Goal: Check status: Check status

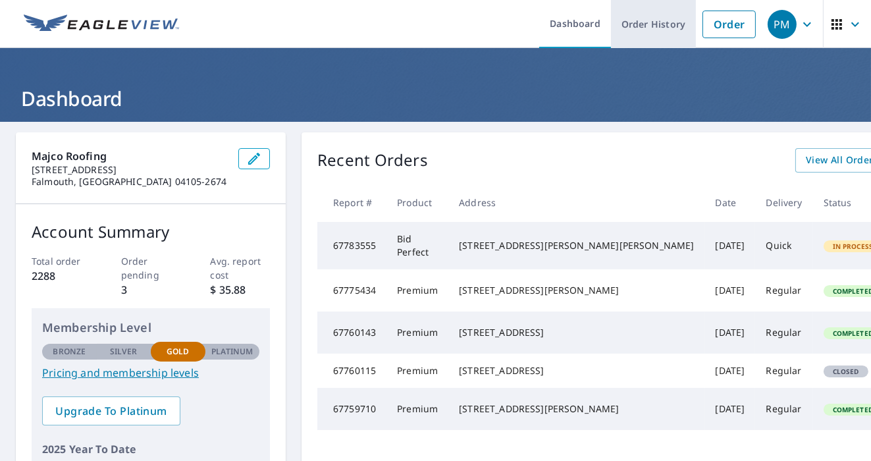
click at [650, 23] on link "Order History" at bounding box center [653, 24] width 85 height 48
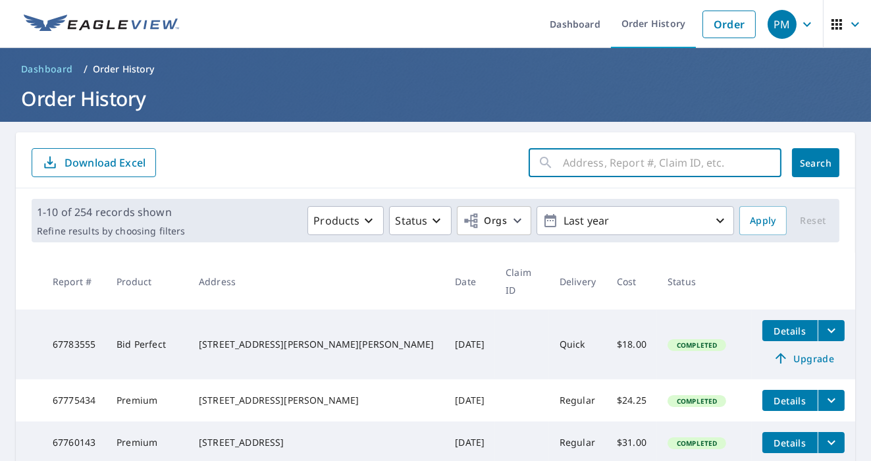
click at [604, 161] on input "text" at bounding box center [672, 162] width 219 height 37
type input "165 [GEOGRAPHIC_DATA]"
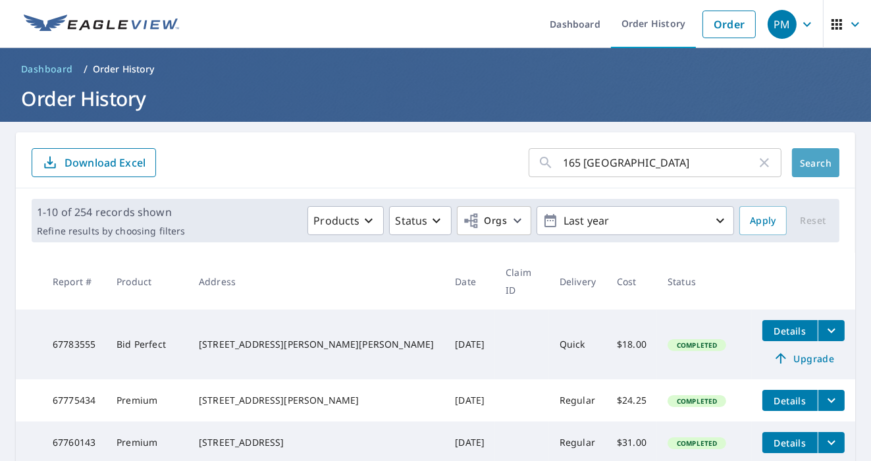
click at [807, 162] on span "Search" at bounding box center [816, 163] width 26 height 13
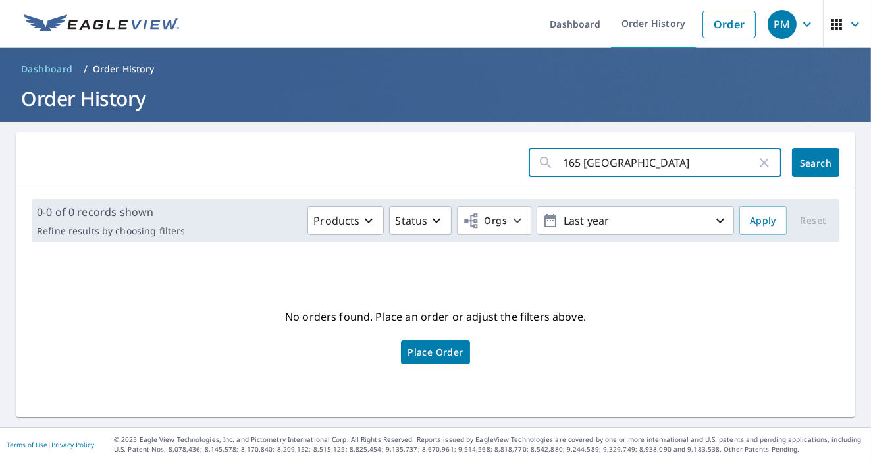
click at [648, 169] on input "165 [GEOGRAPHIC_DATA]" at bounding box center [660, 162] width 194 height 37
type input "1"
type input "woodville"
click at [810, 161] on span "Search" at bounding box center [816, 163] width 26 height 13
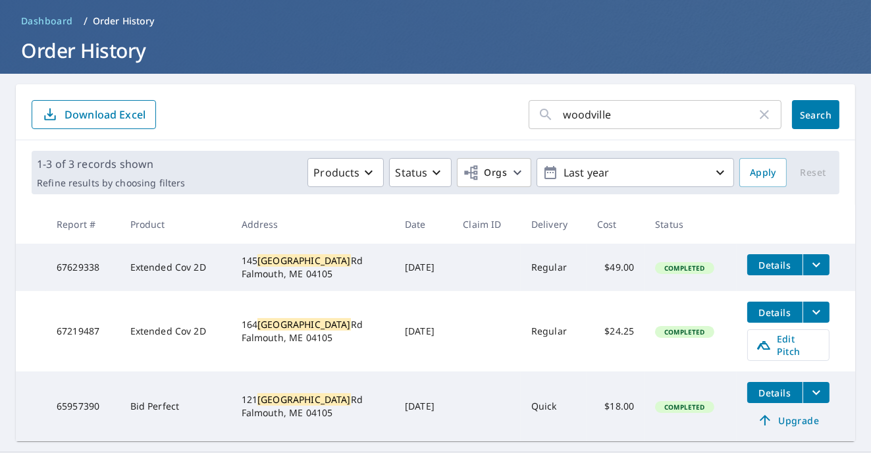
scroll to position [63, 0]
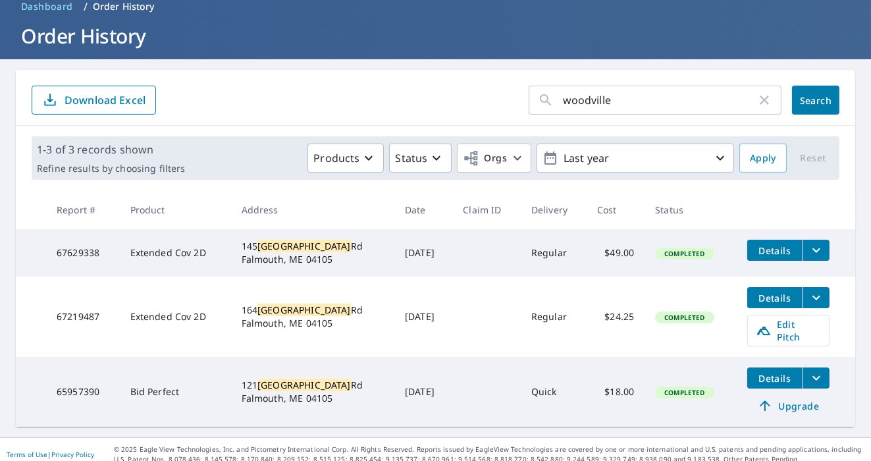
click at [816, 295] on button "filesDropdownBtn-67219487" at bounding box center [816, 297] width 27 height 21
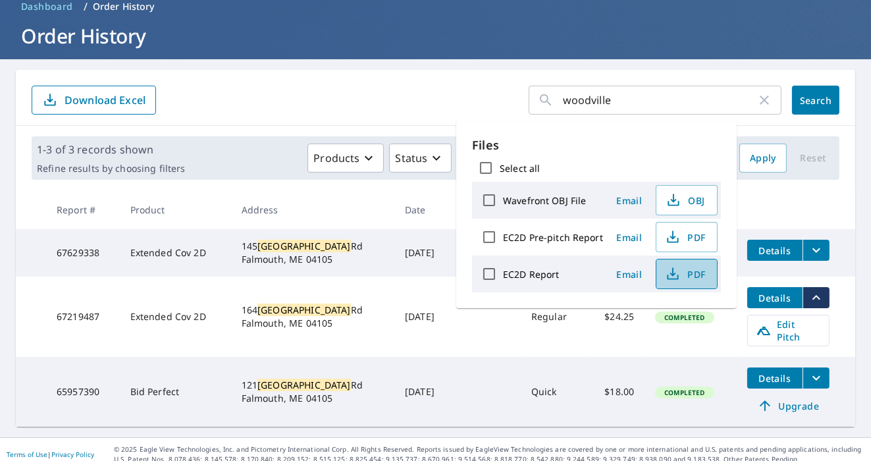
click at [701, 269] on span "PDF" at bounding box center [685, 274] width 42 height 16
